Goal: Entertainment & Leisure: Consume media (video, audio)

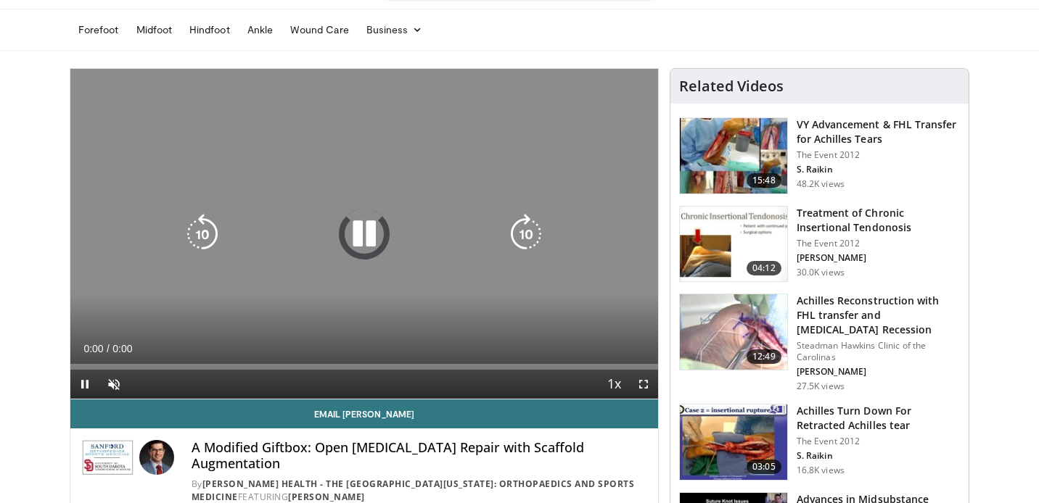
scroll to position [47, 0]
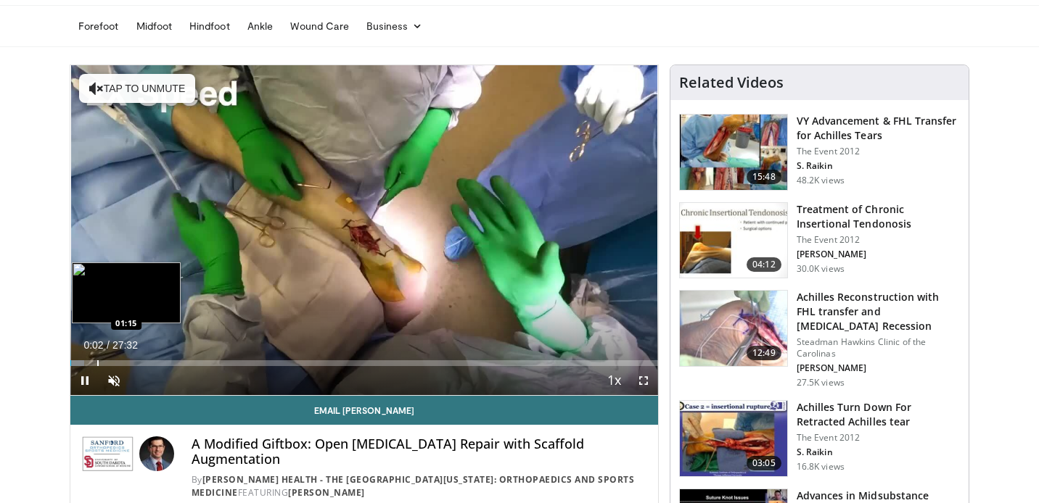
click at [96, 359] on div "Loaded : 2.40% 00:02 01:15" at bounding box center [363, 359] width 587 height 14
click at [117, 359] on div "Loaded : 5.45% 01:16 02:12" at bounding box center [363, 359] width 587 height 14
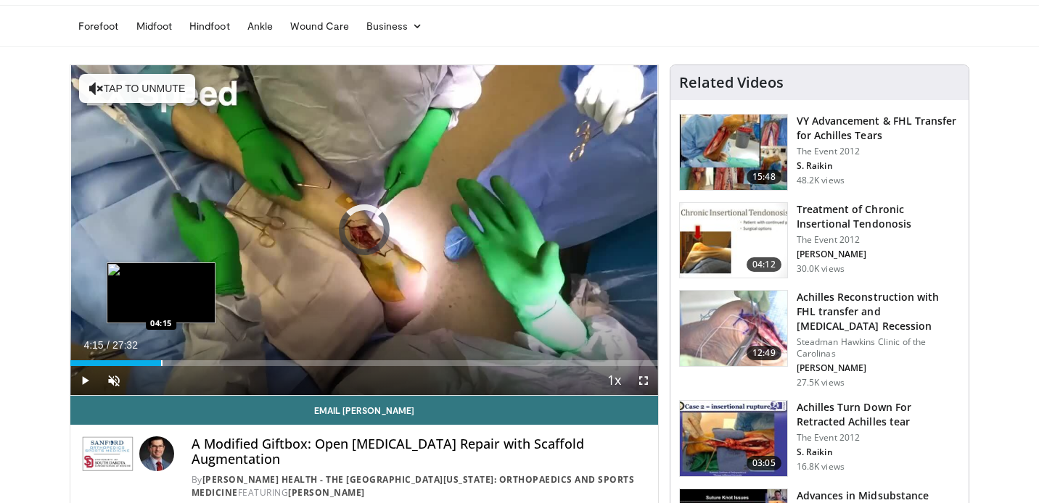
click at [161, 364] on div "Progress Bar" at bounding box center [161, 363] width 1 height 6
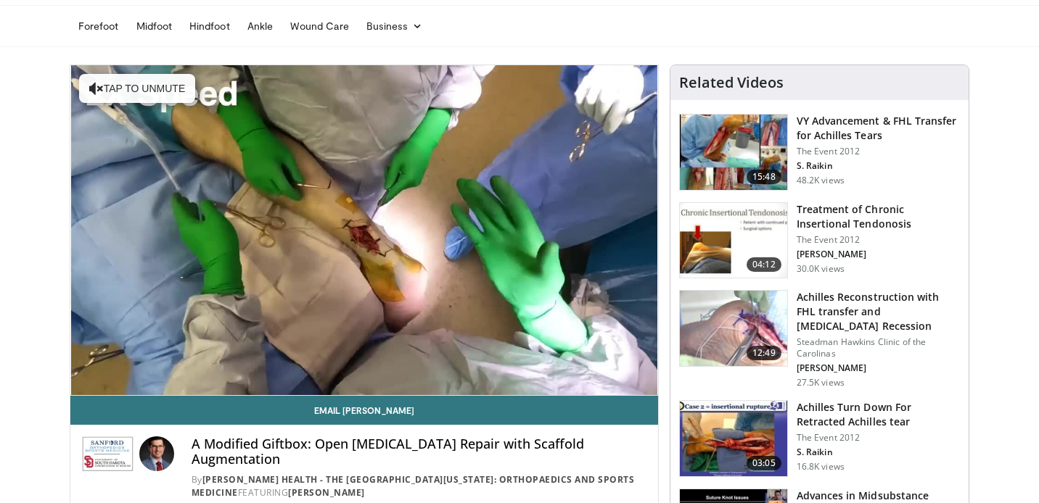
click at [241, 365] on div "10 seconds Tap to unmute" at bounding box center [363, 230] width 587 height 330
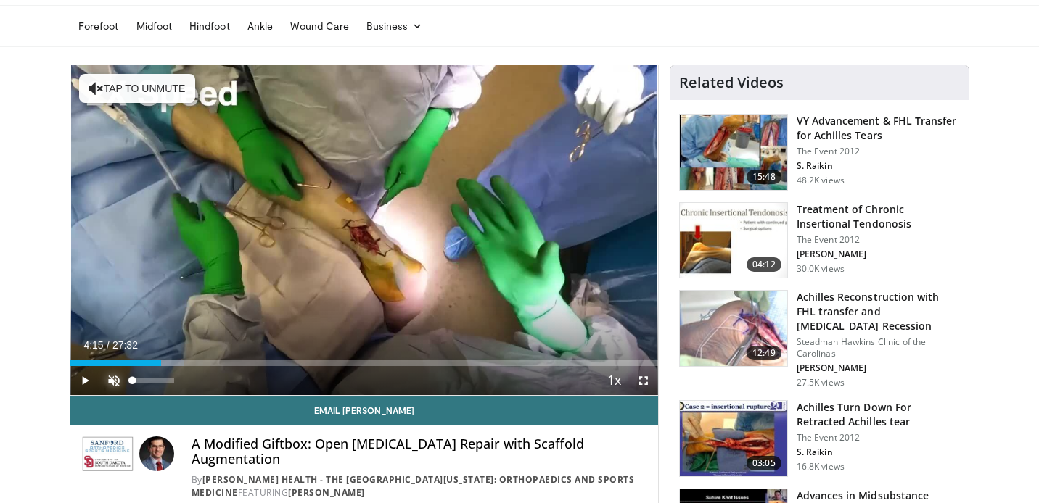
click at [114, 379] on span "Video Player" at bounding box center [113, 380] width 29 height 29
click at [82, 376] on span "Video Player" at bounding box center [84, 380] width 29 height 29
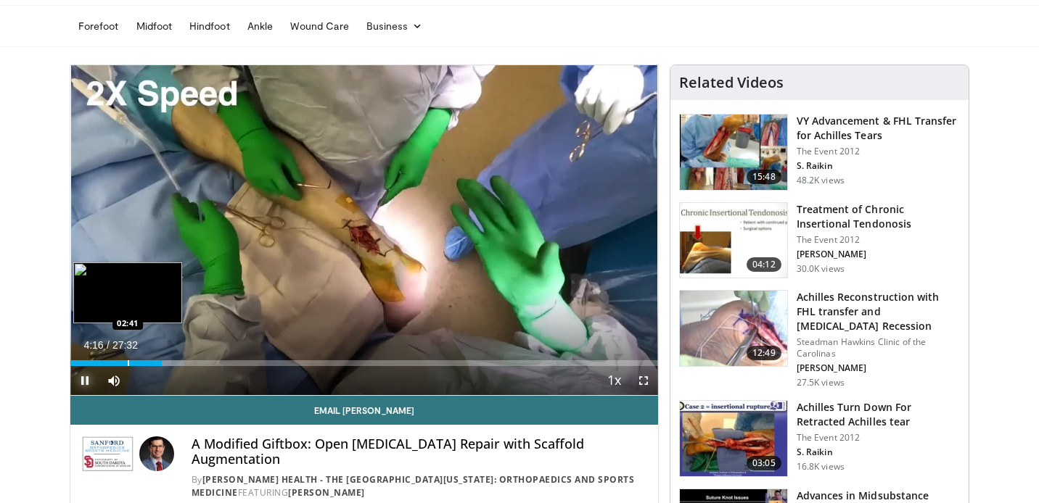
click at [129, 361] on div "Loaded : 19.21% 04:17 02:41" at bounding box center [363, 363] width 587 height 6
click at [114, 363] on div "Progress Bar" at bounding box center [114, 363] width 1 height 6
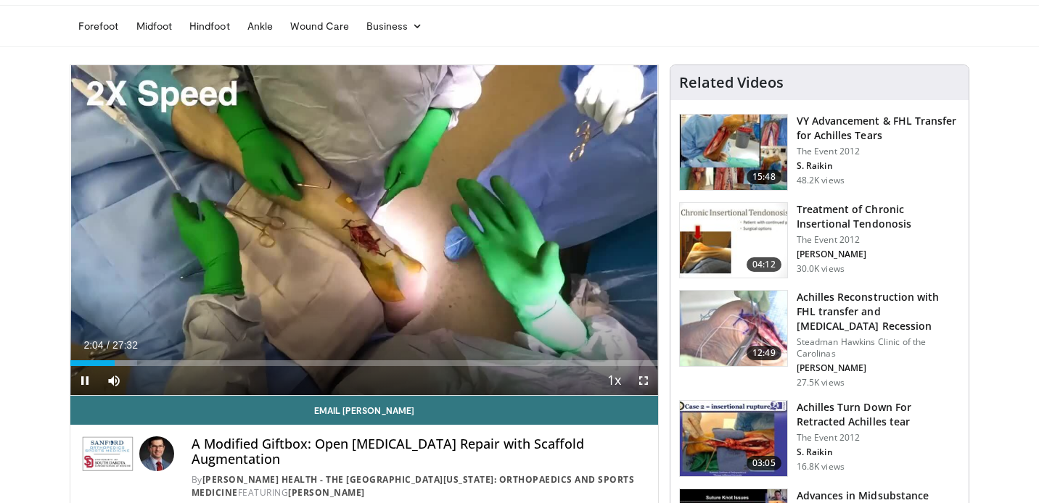
click at [645, 380] on span "Video Player" at bounding box center [643, 380] width 29 height 29
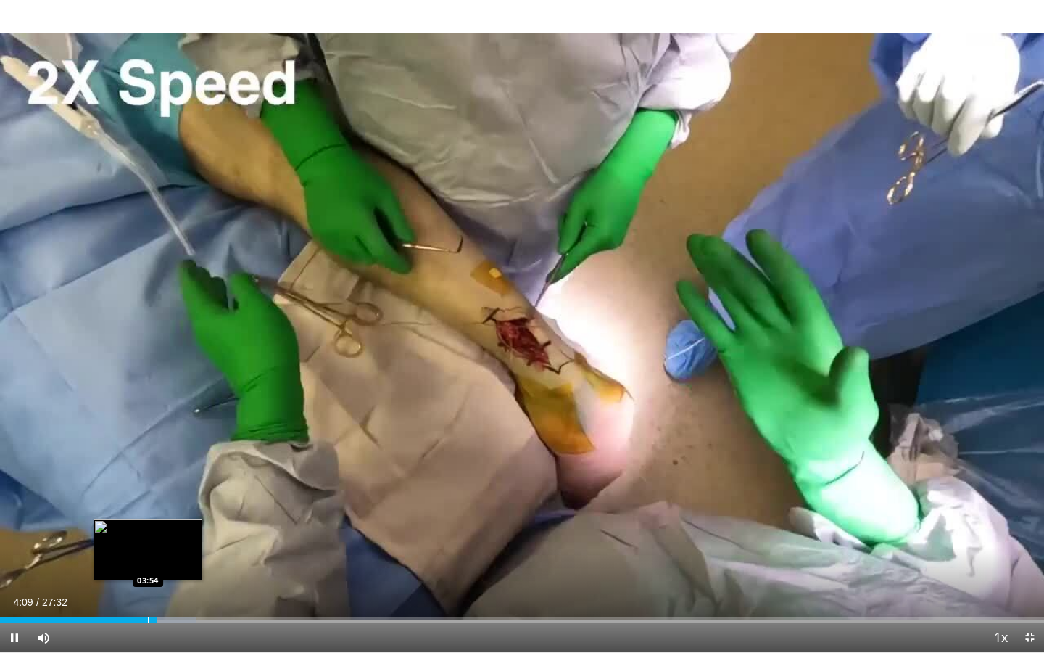
click at [148, 503] on div "Progress Bar" at bounding box center [148, 620] width 1 height 6
click at [180, 503] on div "Progress Bar" at bounding box center [180, 620] width 1 height 6
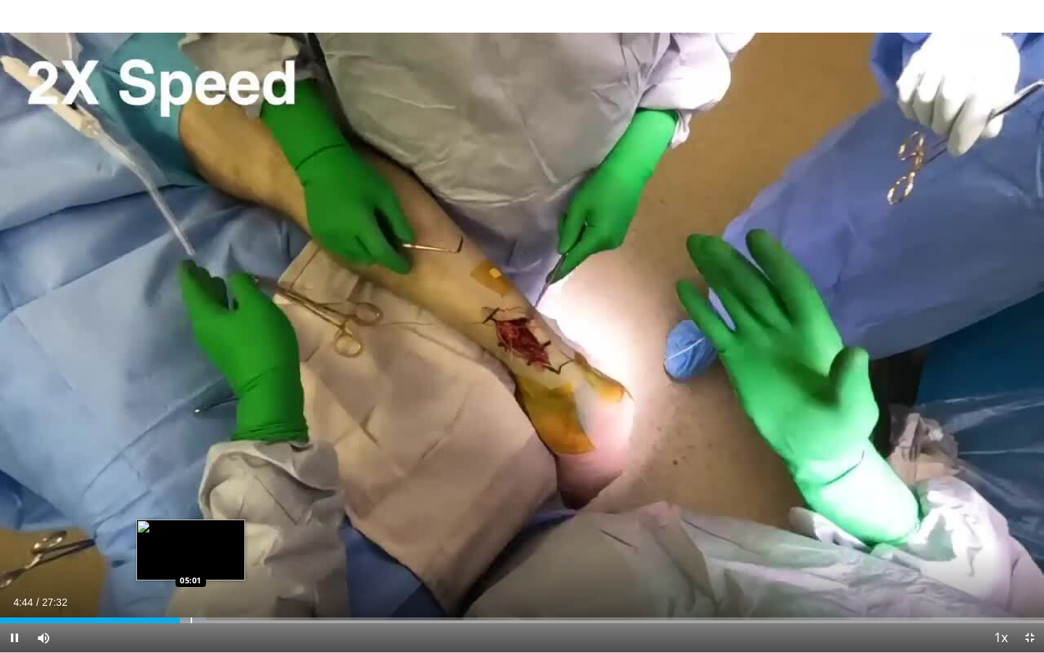
click at [191, 503] on div "Progress Bar" at bounding box center [191, 620] width 1 height 6
click at [202, 503] on div "Progress Bar" at bounding box center [202, 620] width 1 height 6
click at [212, 503] on div "Progress Bar" at bounding box center [211, 620] width 1 height 6
click at [226, 503] on div "Progress Bar" at bounding box center [226, 620] width 1 height 6
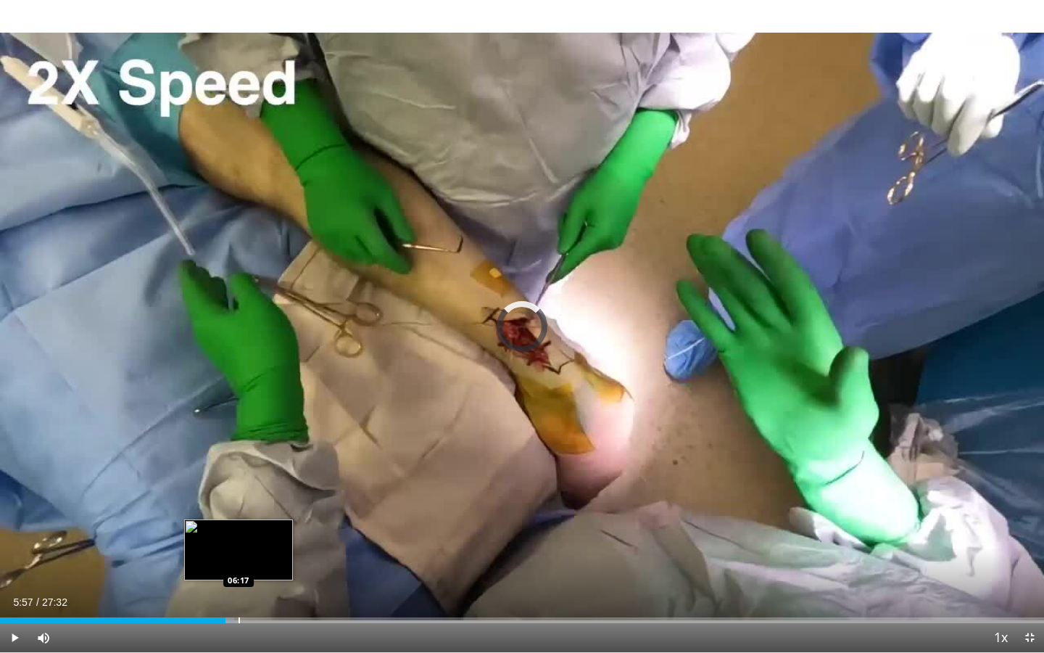
click at [239, 503] on div "Progress Bar" at bounding box center [239, 620] width 1 height 6
click at [246, 503] on div "Progress Bar" at bounding box center [246, 620] width 1 height 6
click at [255, 503] on div "Progress Bar" at bounding box center [254, 620] width 1 height 6
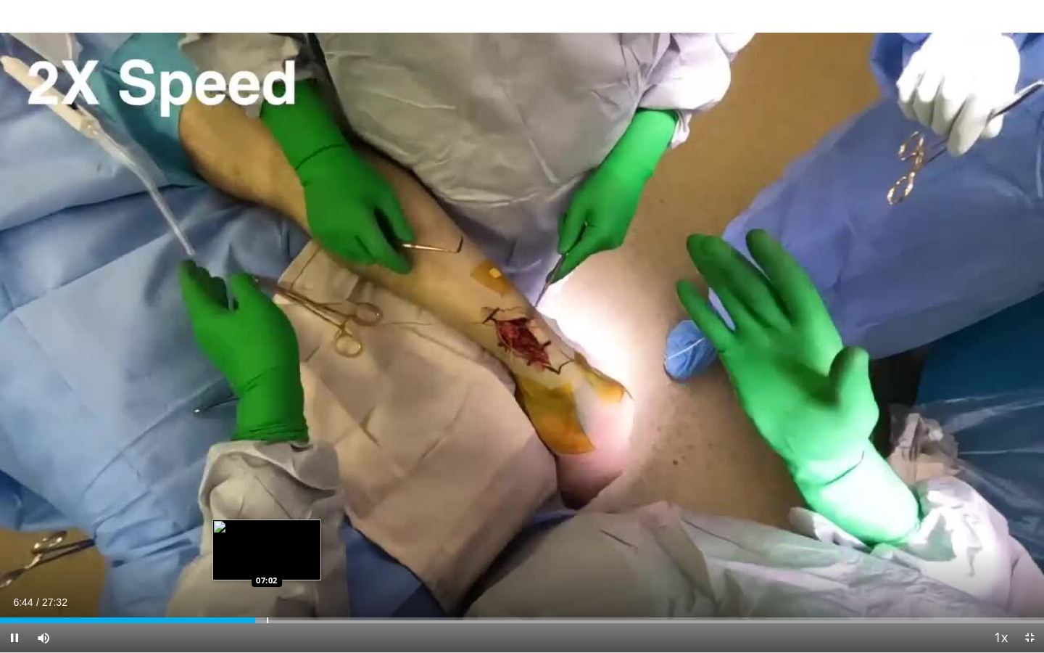
click at [267, 503] on div "Progress Bar" at bounding box center [267, 620] width 1 height 6
click at [280, 503] on div "Progress Bar" at bounding box center [280, 620] width 1 height 6
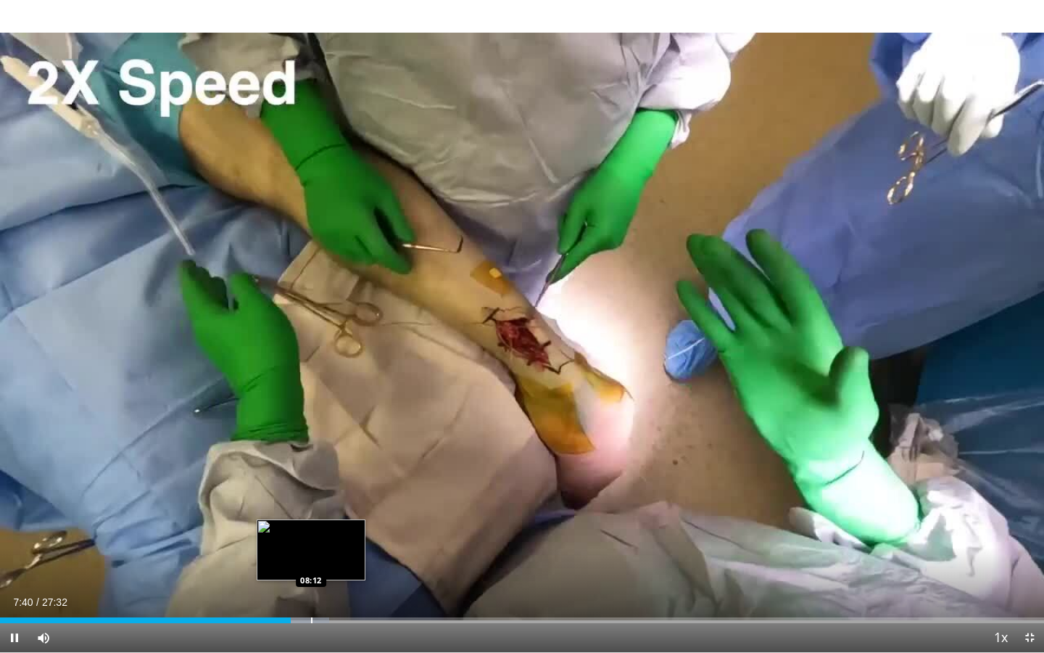
click at [311, 503] on div "Progress Bar" at bounding box center [311, 620] width 1 height 6
click at [354, 503] on div "Loaded : 31.50% 08:12 09:01" at bounding box center [522, 616] width 1044 height 14
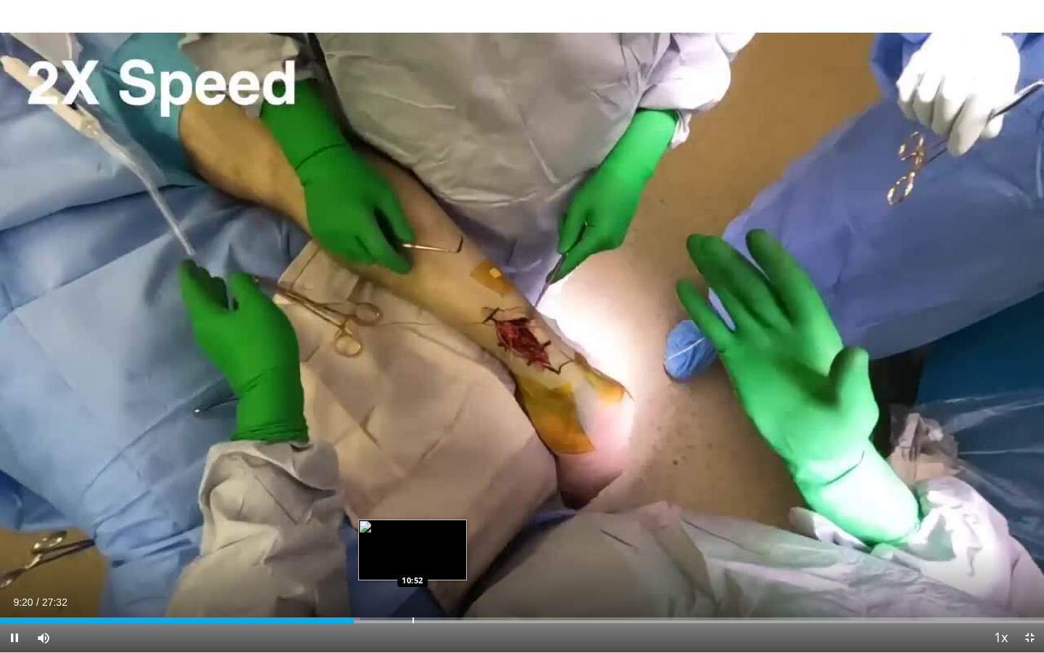
click at [413, 503] on div "Loaded : 34.53% 09:20 10:52" at bounding box center [522, 616] width 1044 height 14
click at [447, 503] on div "Loaded : 39.98% 10:53 11:46" at bounding box center [522, 616] width 1044 height 14
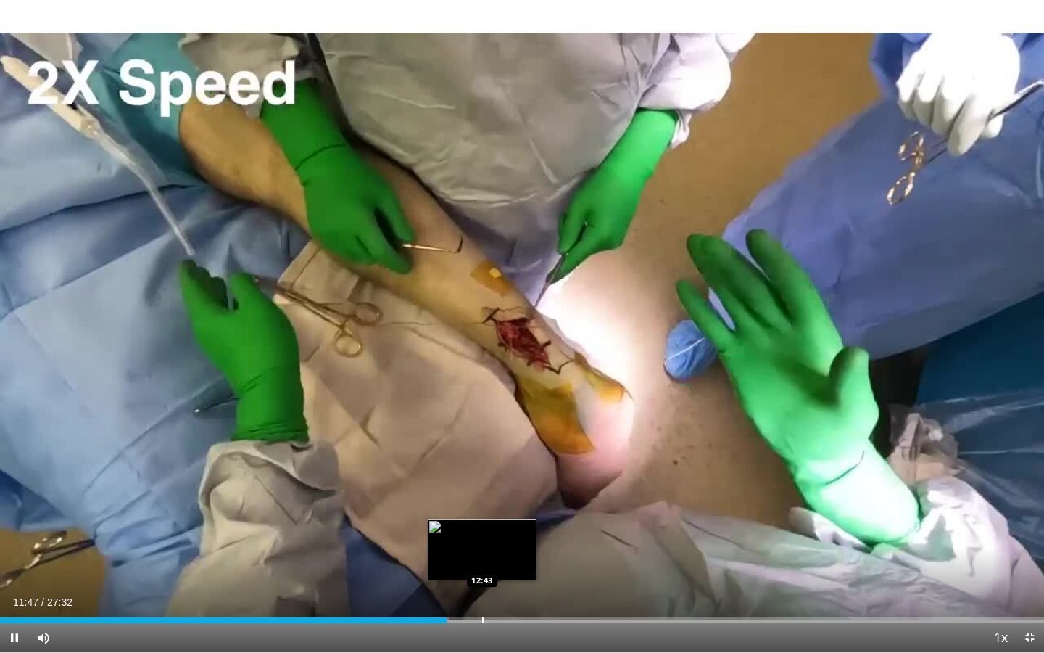
click at [482, 503] on div "Progress Bar" at bounding box center [482, 620] width 1 height 6
click at [511, 503] on div "Progress Bar" at bounding box center [511, 620] width 1 height 6
click at [548, 503] on video-js "**********" at bounding box center [522, 326] width 1044 height 653
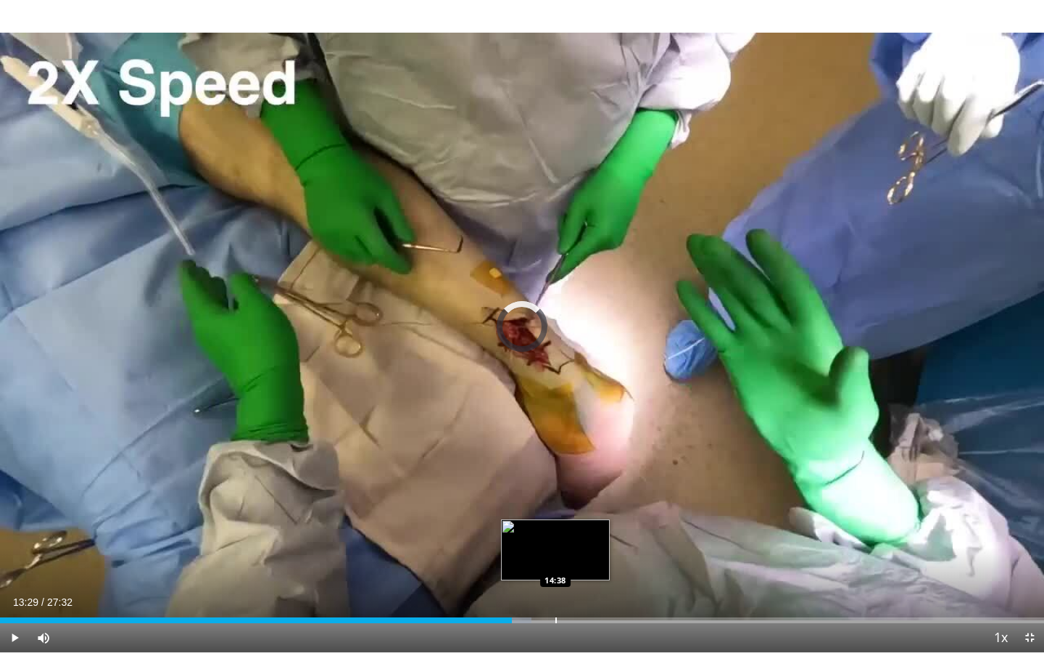
click at [556, 503] on div "Progress Bar" at bounding box center [556, 620] width 1 height 6
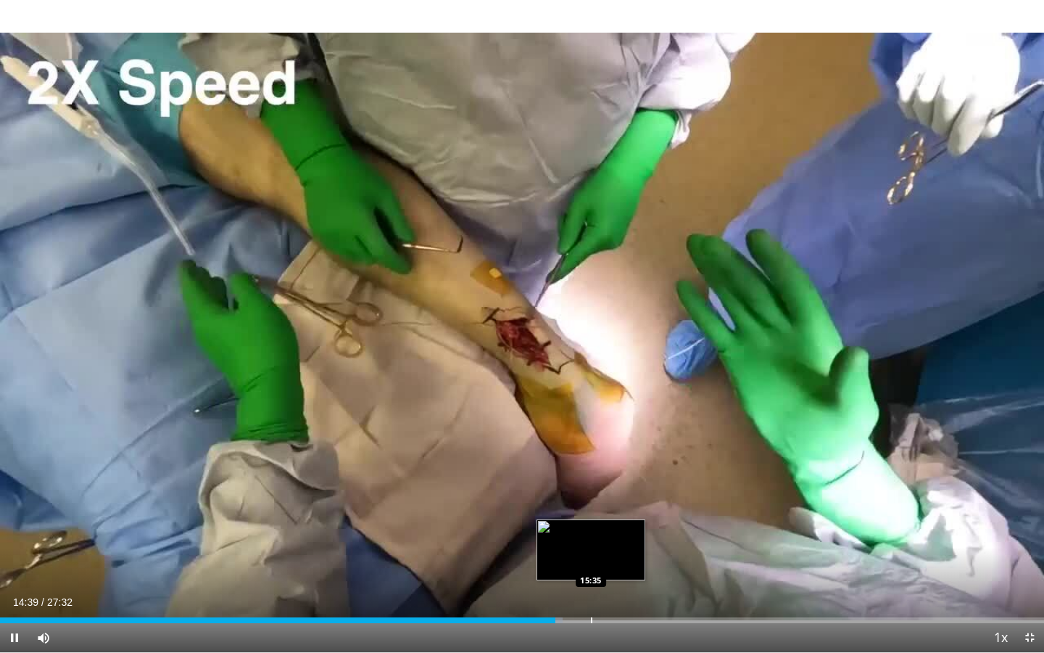
click at [591, 503] on div "Progress Bar" at bounding box center [591, 620] width 1 height 6
click at [630, 503] on div "Progress Bar" at bounding box center [630, 620] width 1 height 6
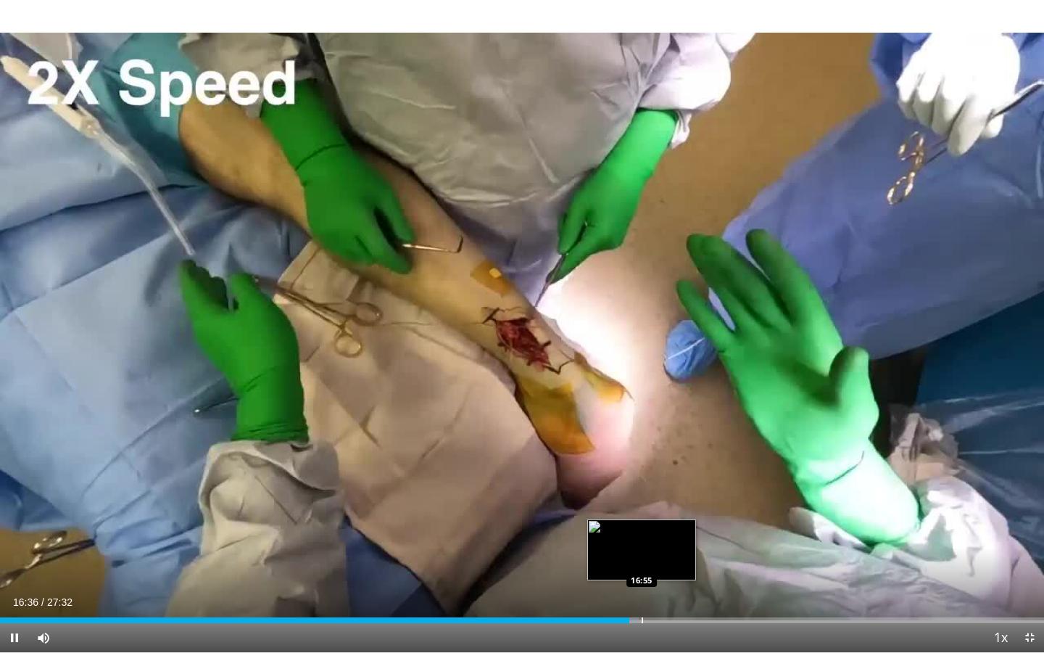
click at [642, 503] on div "Progress Bar" at bounding box center [642, 620] width 1 height 6
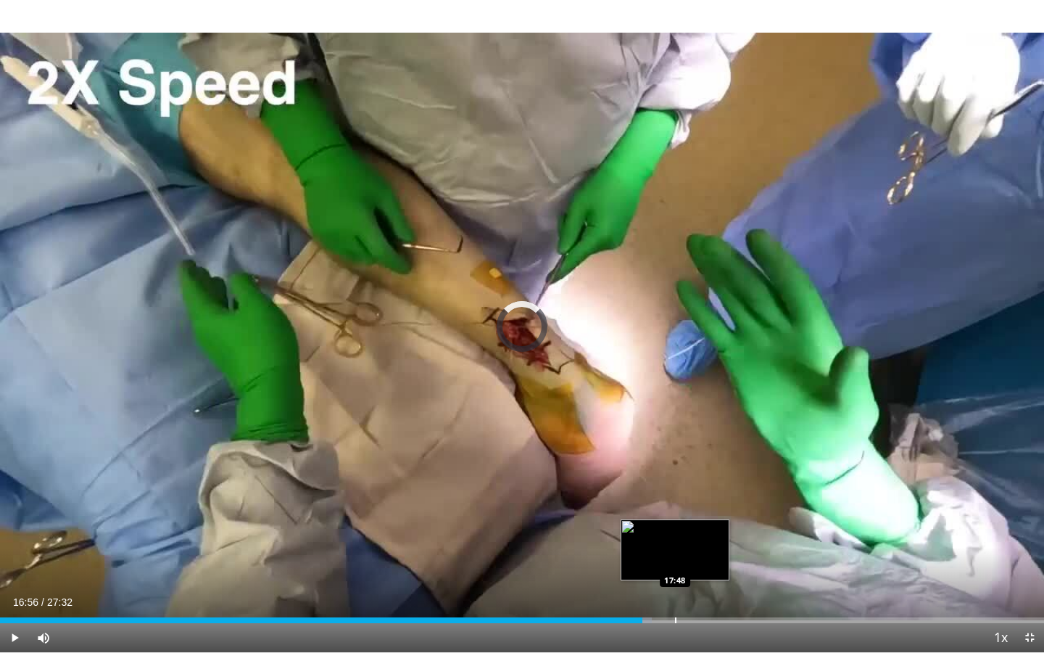
click at [675, 503] on div "Progress Bar" at bounding box center [675, 620] width 1 height 6
click at [688, 503] on div "Progress Bar" at bounding box center [688, 620] width 1 height 6
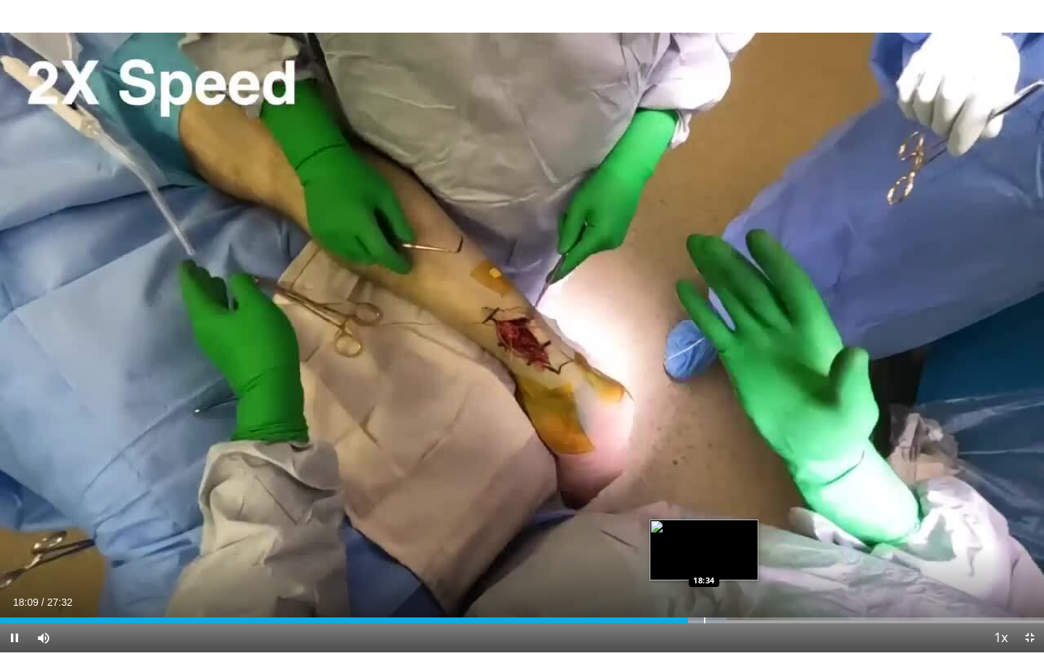
click at [708, 503] on div "Progress Bar" at bounding box center [699, 620] width 57 height 6
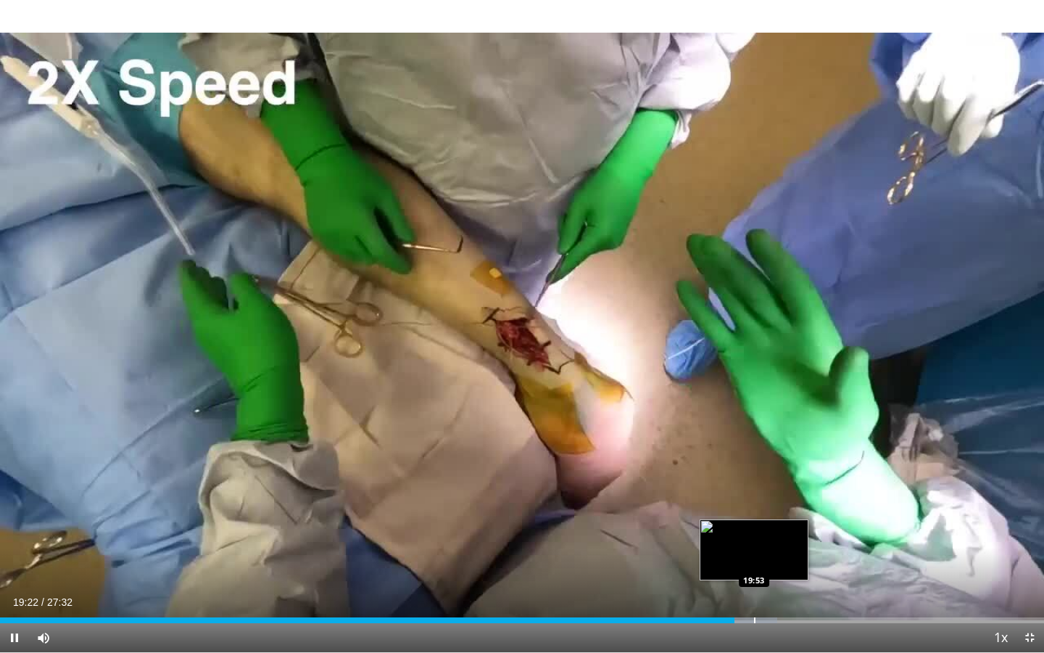
click at [754, 503] on div "Progress Bar" at bounding box center [754, 620] width 1 height 6
click at [763, 503] on div "Progress Bar" at bounding box center [762, 620] width 1 height 6
click at [776, 503] on div "Progress Bar" at bounding box center [776, 620] width 1 height 6
click at [787, 503] on div "Progress Bar" at bounding box center [785, 620] width 1 height 6
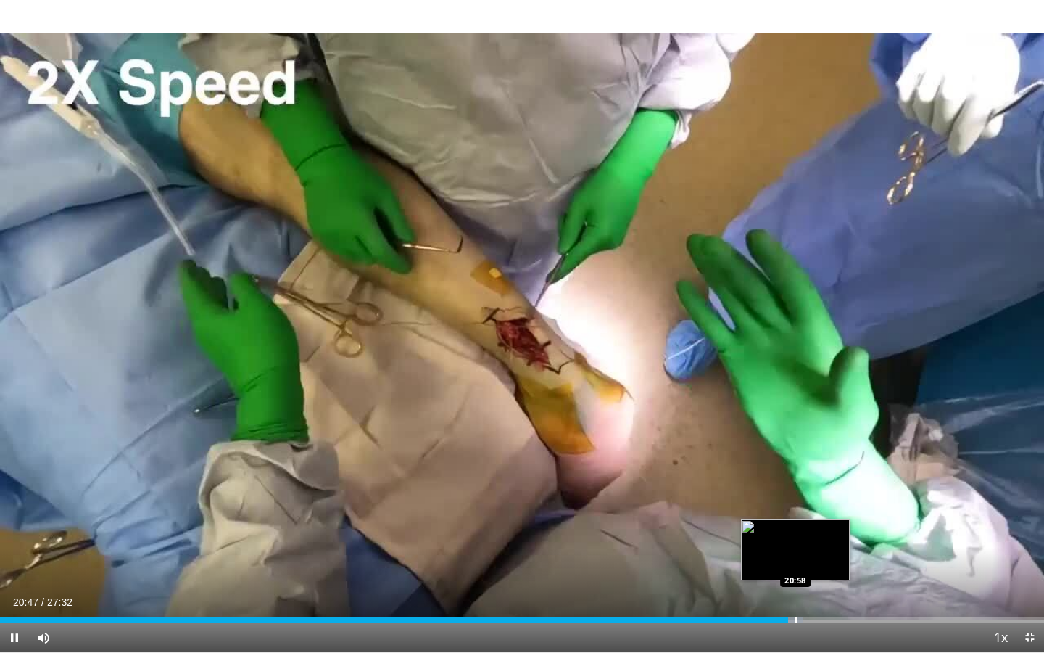
click at [798, 503] on div "Loaded : 76.93% 20:47 20:58" at bounding box center [522, 616] width 1044 height 14
click at [808, 503] on div "Loaded : 78.15% 21:04 21:14" at bounding box center [522, 616] width 1044 height 14
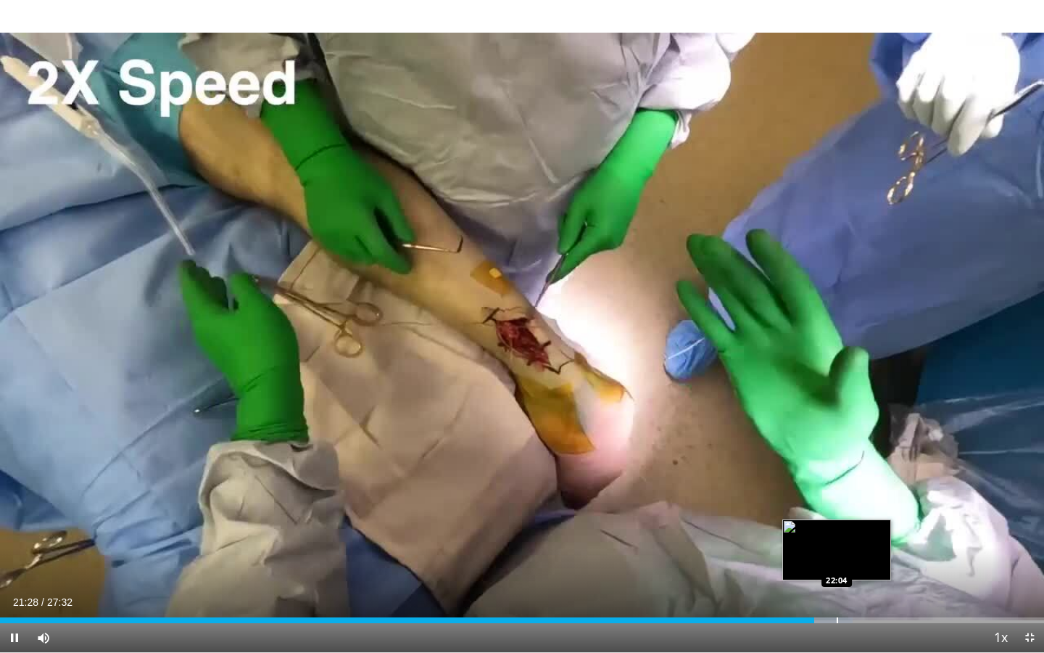
click at [838, 503] on div "Progress Bar" at bounding box center [837, 620] width 1 height 6
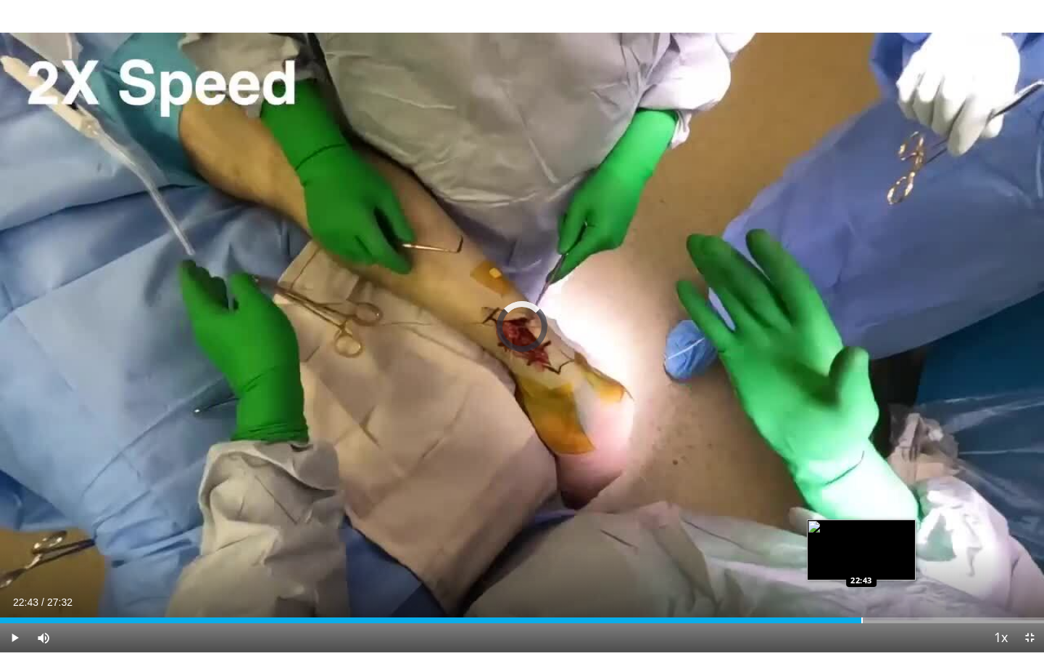
click at [861, 503] on div "Loaded : 81.64% 22:43 22:43" at bounding box center [522, 616] width 1044 height 14
click at [883, 503] on div "Loaded : 83.60% 22:43 23:16" at bounding box center [522, 616] width 1044 height 14
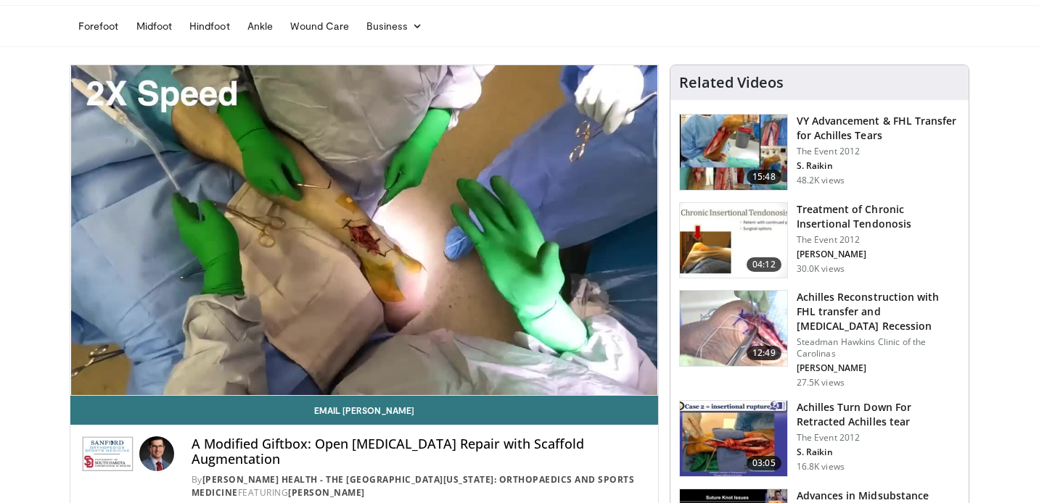
click at [751, 333] on img at bounding box center [733, 328] width 107 height 75
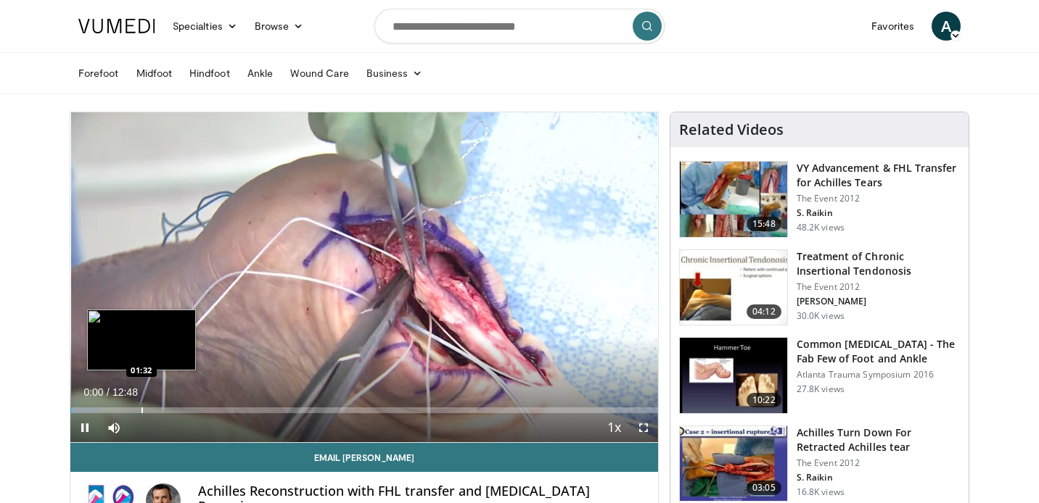
click at [141, 408] on div "Progress Bar" at bounding box center [141, 411] width 1 height 6
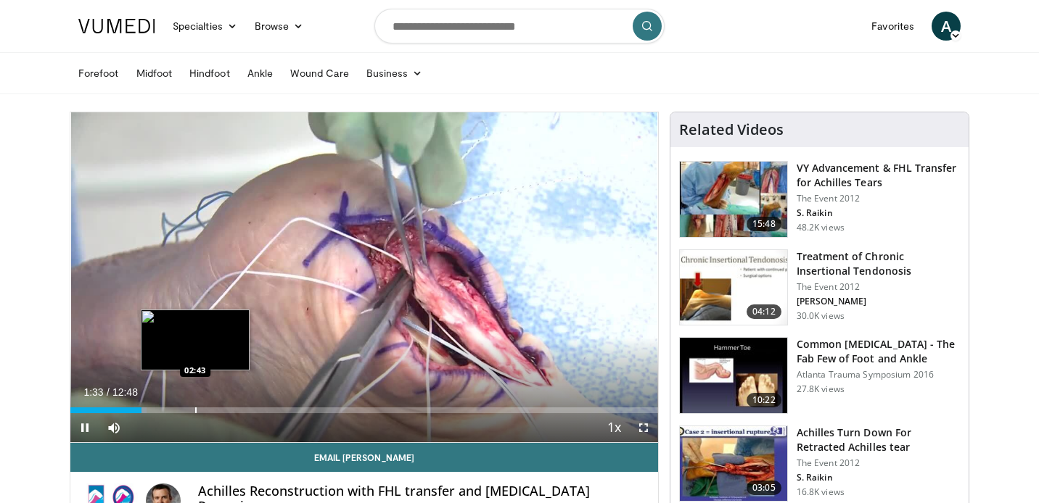
click at [195, 412] on div "Progress Bar" at bounding box center [195, 411] width 1 height 6
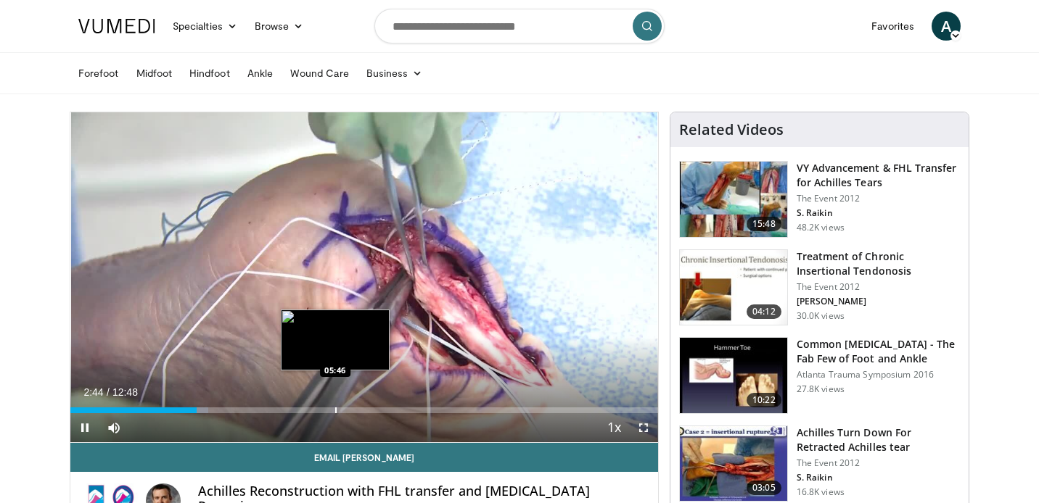
click at [335, 412] on div "Progress Bar" at bounding box center [335, 411] width 1 height 6
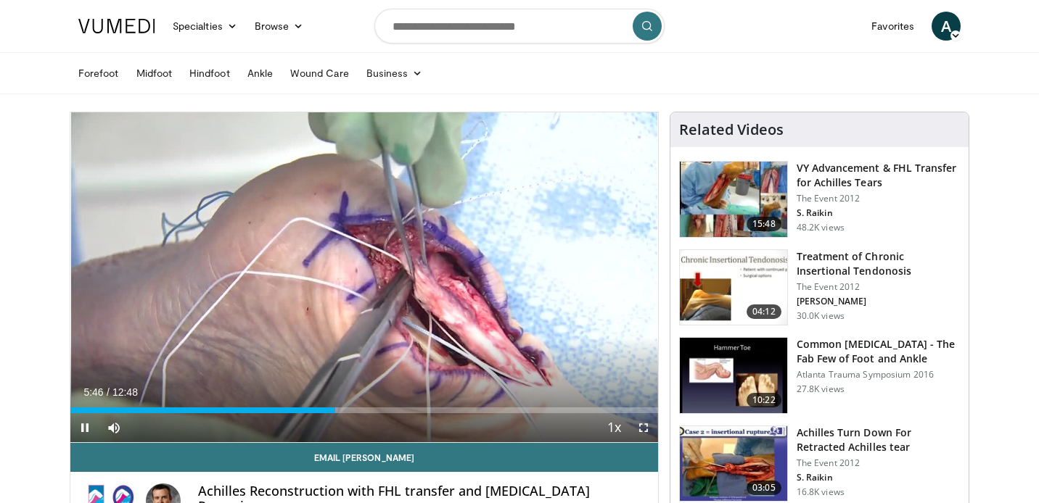
click at [385, 413] on video-js "**********" at bounding box center [363, 277] width 587 height 331
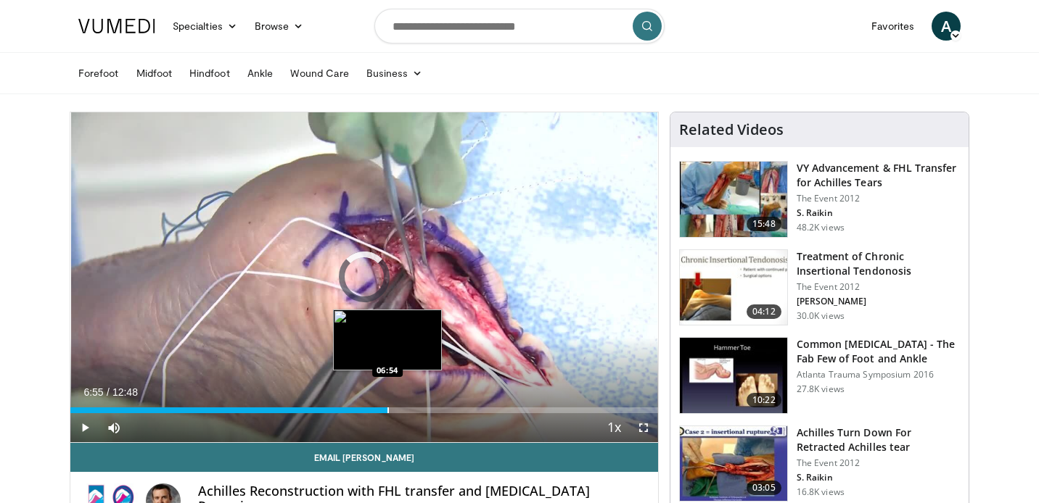
click at [387, 410] on div "Progress Bar" at bounding box center [387, 411] width 1 height 6
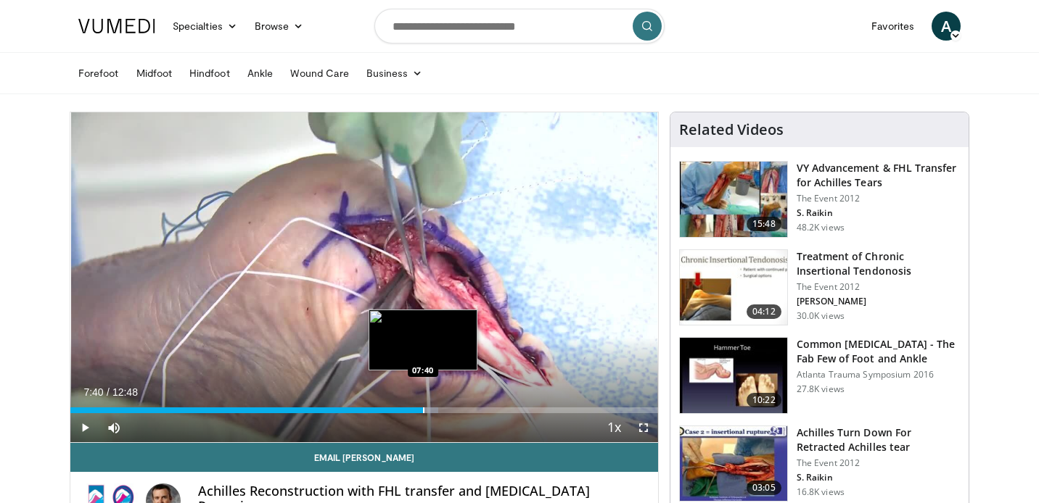
click at [423, 410] on div "Progress Bar" at bounding box center [423, 411] width 1 height 6
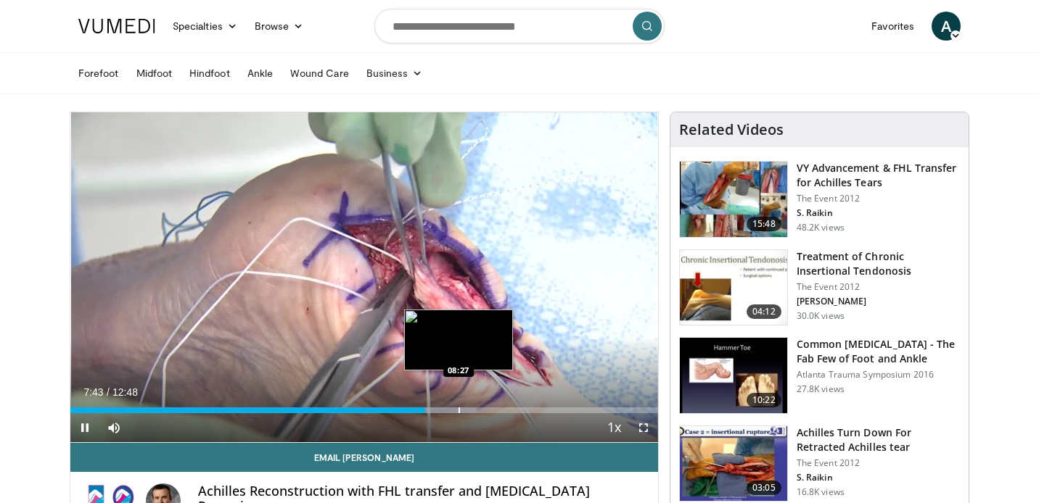
click at [458, 410] on div "Progress Bar" at bounding box center [458, 411] width 1 height 6
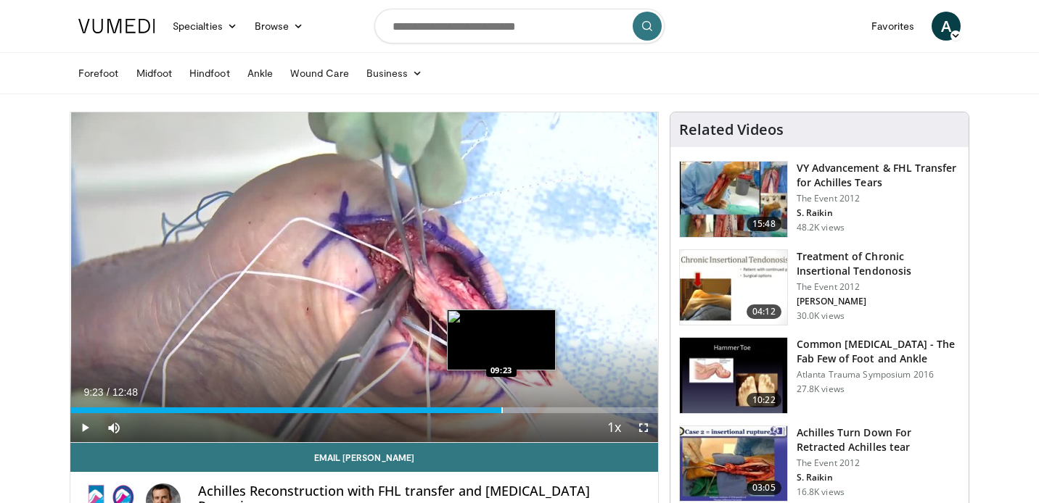
click at [501, 408] on div "Progress Bar" at bounding box center [501, 411] width 1 height 6
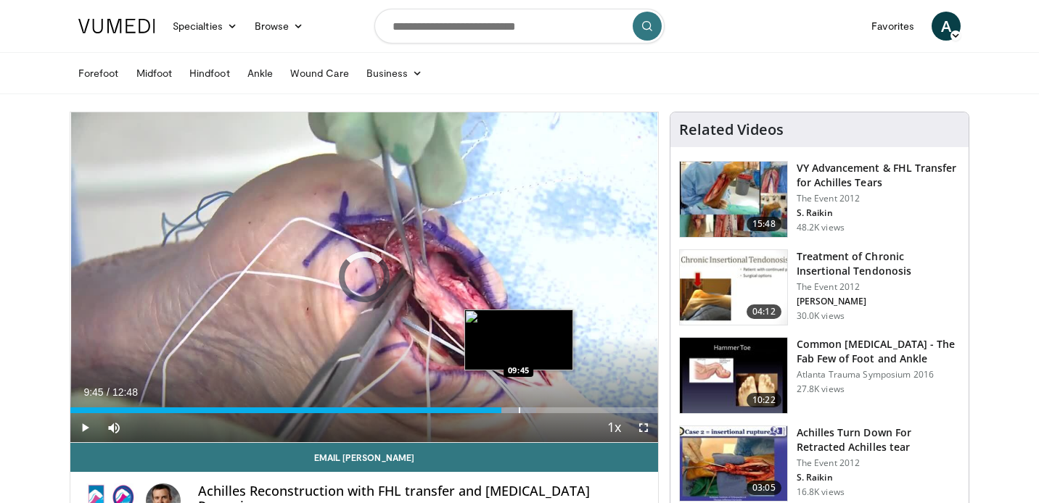
click at [519, 409] on div "Progress Bar" at bounding box center [519, 411] width 1 height 6
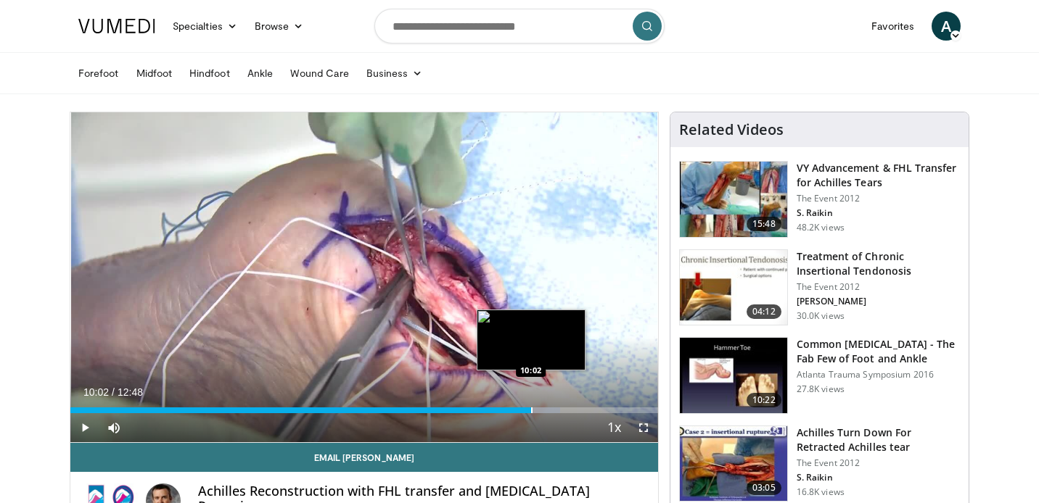
click at [531, 411] on div "Progress Bar" at bounding box center [531, 411] width 1 height 6
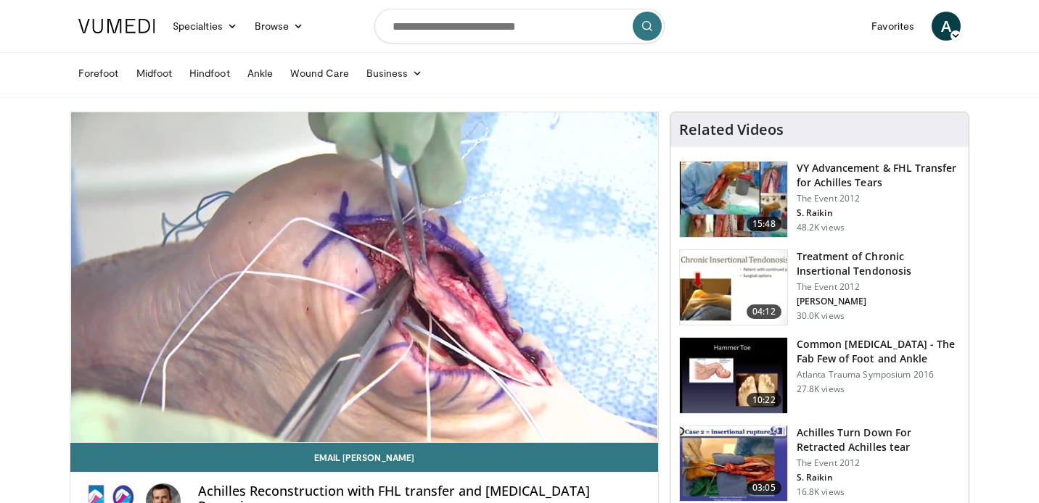
click at [532, 437] on div "Progress Bar" at bounding box center [531, 440] width 1 height 6
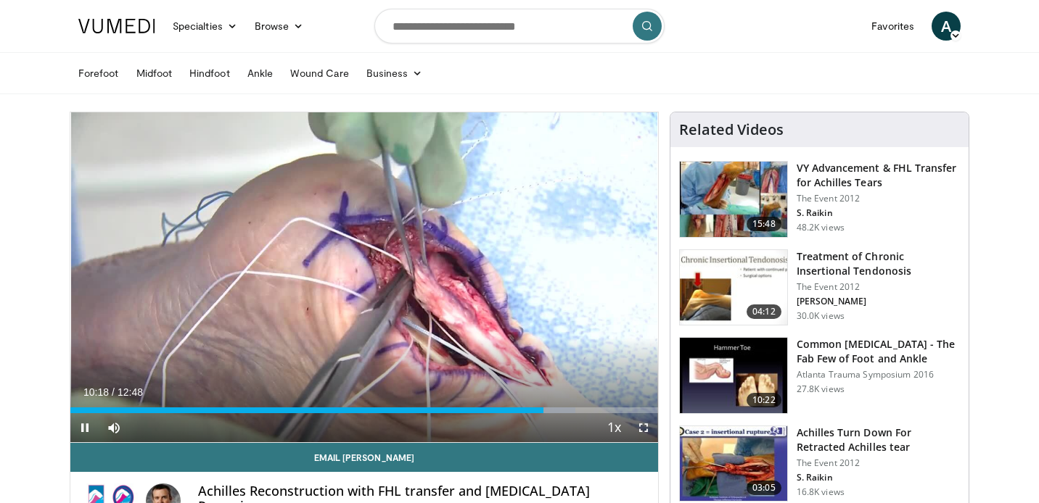
click at [558, 413] on div "Current Time 10:18 / Duration 12:48 Pause Skip Backward Skip Forward Mute Loade…" at bounding box center [363, 427] width 587 height 29
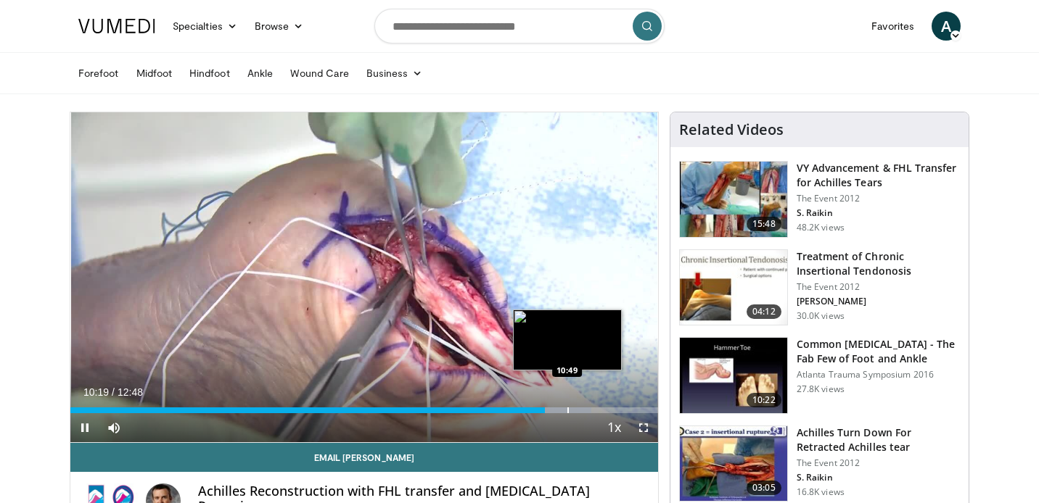
click at [567, 410] on div "Progress Bar" at bounding box center [567, 411] width 1 height 6
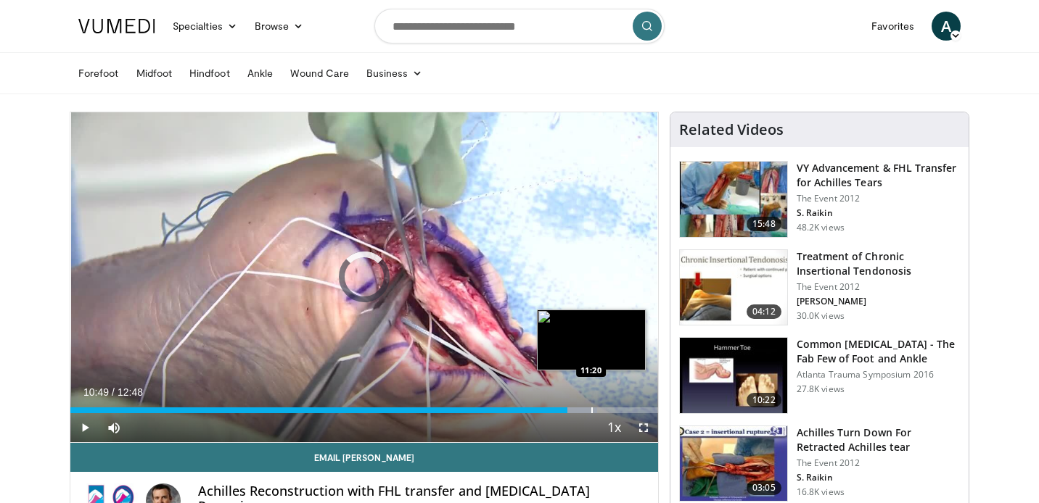
click at [591, 407] on div "Loaded : 89.69% 10:50 11:20" at bounding box center [363, 407] width 587 height 14
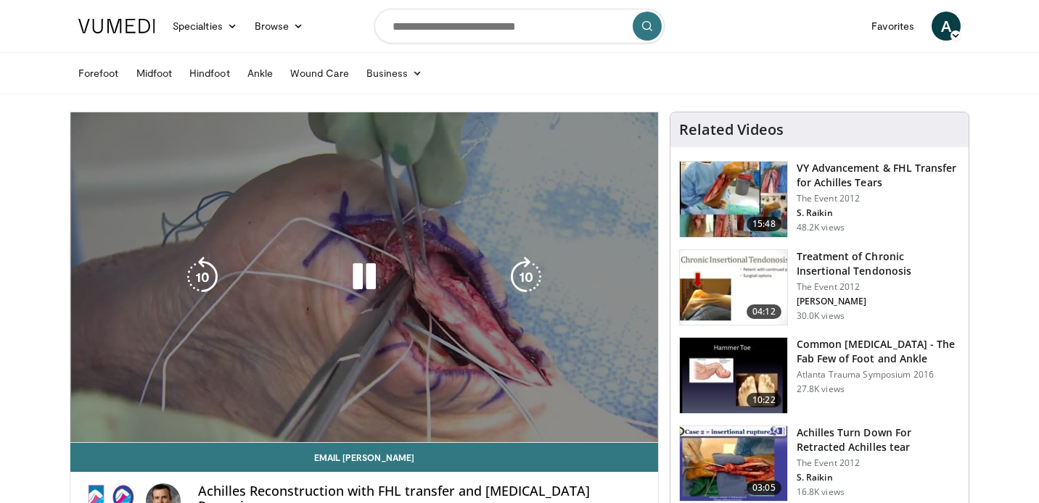
click at [607, 429] on div "Loaded : 91.23% 11:21 11:20" at bounding box center [363, 436] width 587 height 14
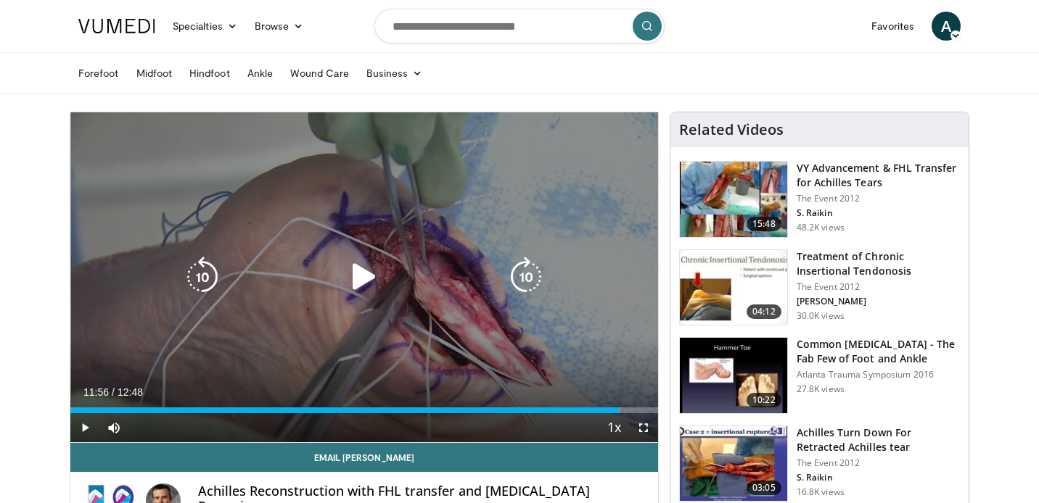
click at [618, 403] on div "Loaded : 93.59% 11:43 11:20" at bounding box center [363, 407] width 587 height 14
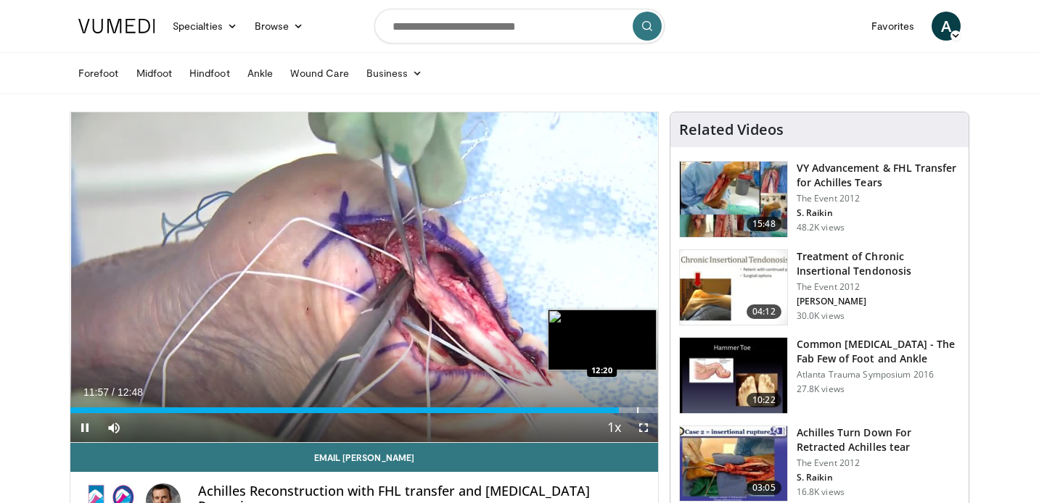
click at [636, 401] on div "Loaded : 93.84% 11:57 12:20" at bounding box center [363, 407] width 587 height 14
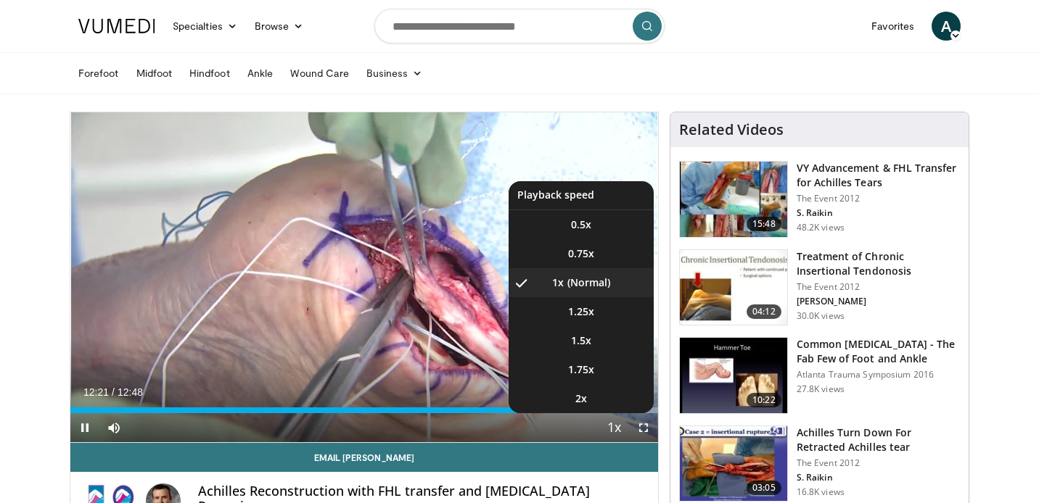
click at [600, 413] on button "Playback Rate" at bounding box center [614, 427] width 29 height 29
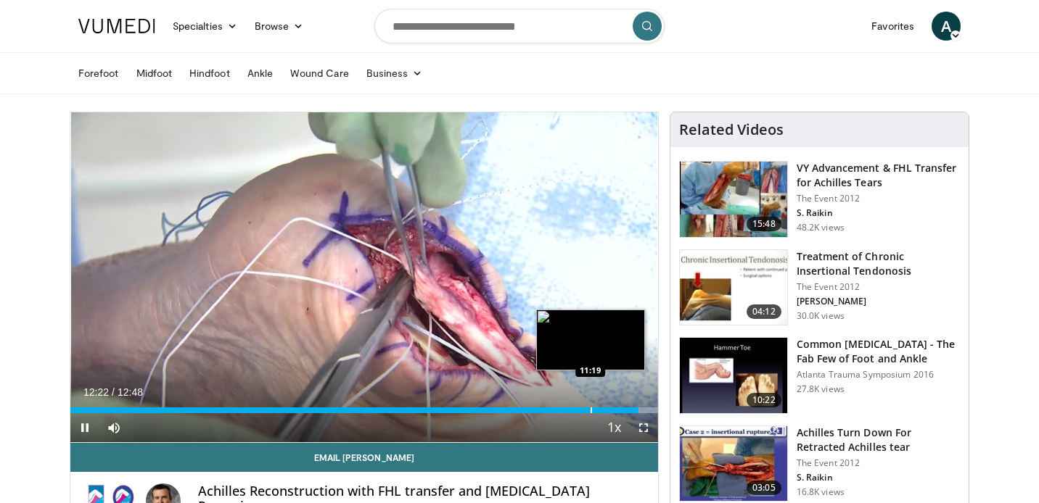
click at [590, 409] on div "Progress Bar" at bounding box center [590, 411] width 1 height 6
click at [575, 410] on div "Progress Bar" at bounding box center [575, 411] width 1 height 6
